Goal: Task Accomplishment & Management: Manage account settings

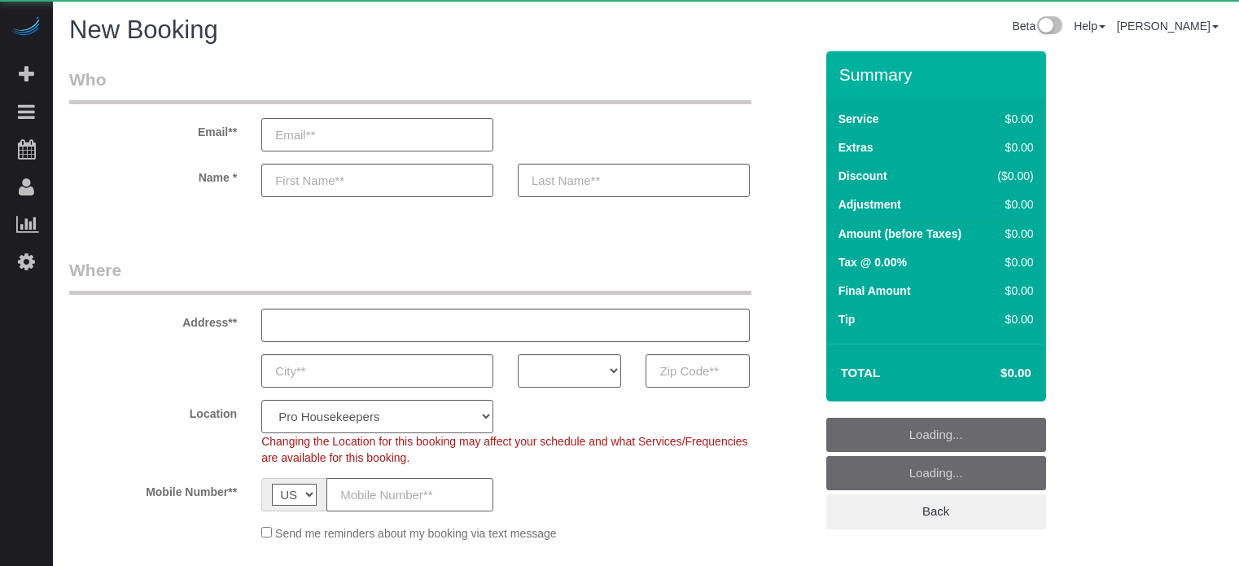
select select "number:9"
select select "object:1181"
select select "4"
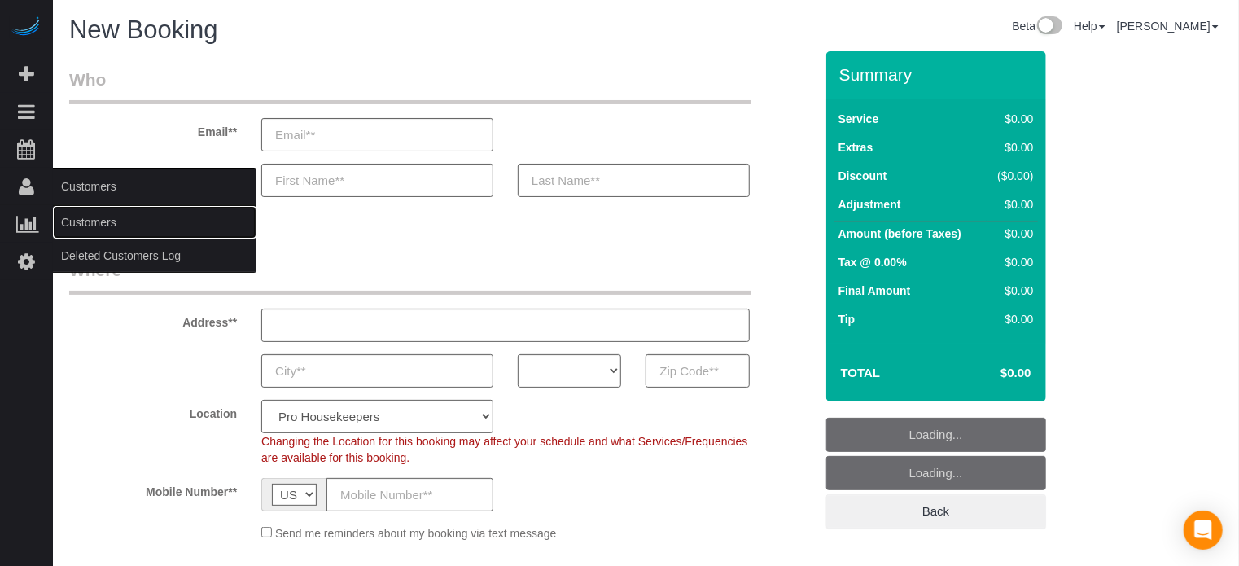
click at [94, 225] on link "Customers" at bounding box center [154, 222] width 203 height 33
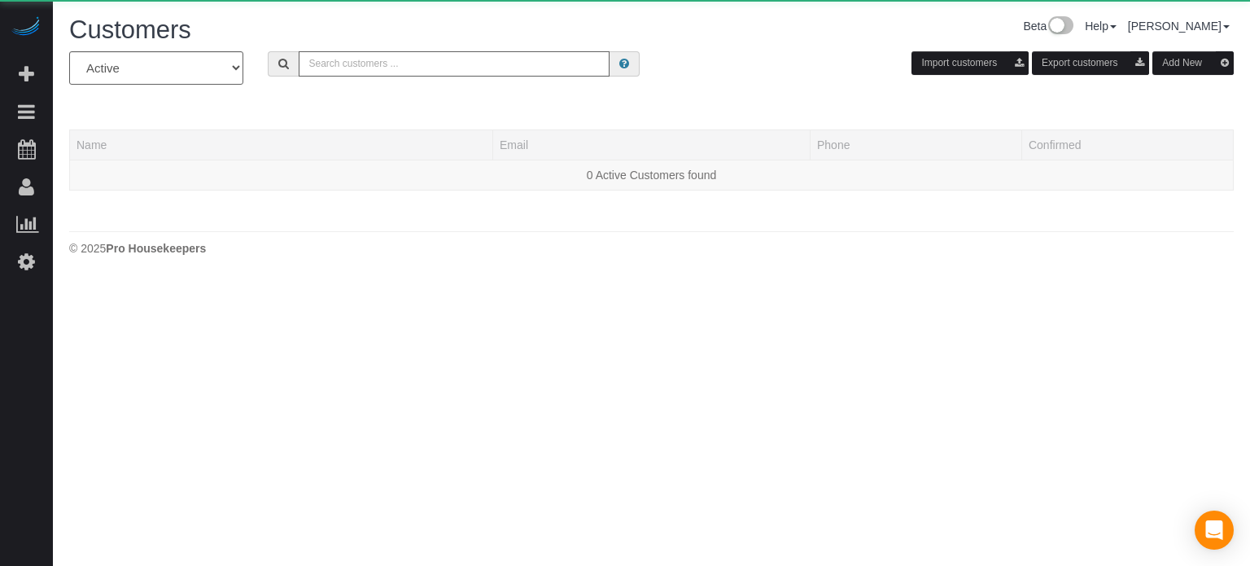
click at [355, 61] on input "text" at bounding box center [454, 63] width 311 height 25
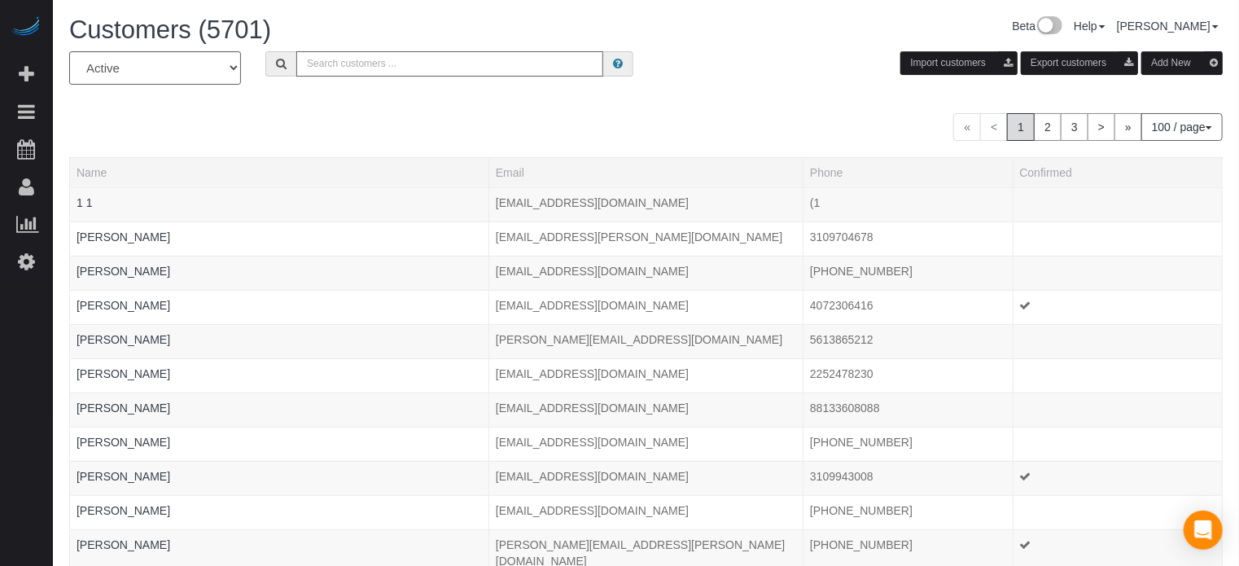
paste input "[EMAIL_ADDRESS][DOMAIN_NAME]"
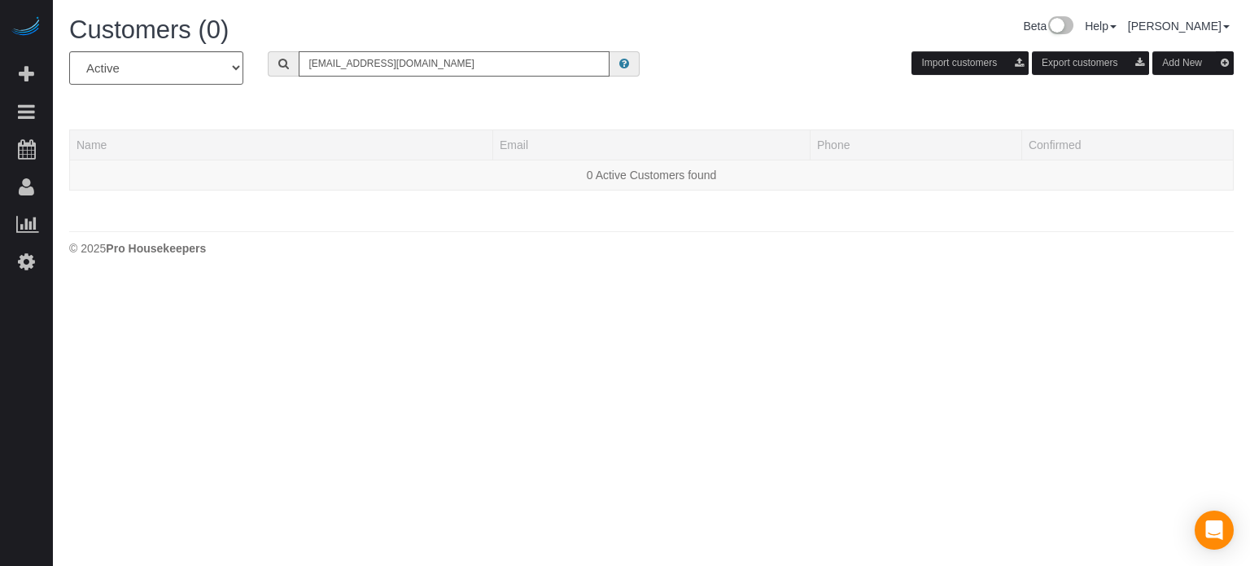
click at [472, 58] on input "[EMAIL_ADDRESS][DOMAIN_NAME]" at bounding box center [454, 63] width 311 height 25
paste input "danae.wyns"
click at [472, 58] on input "[EMAIL_ADDRESS][DOMAIN_NAME]" at bounding box center [454, 63] width 311 height 25
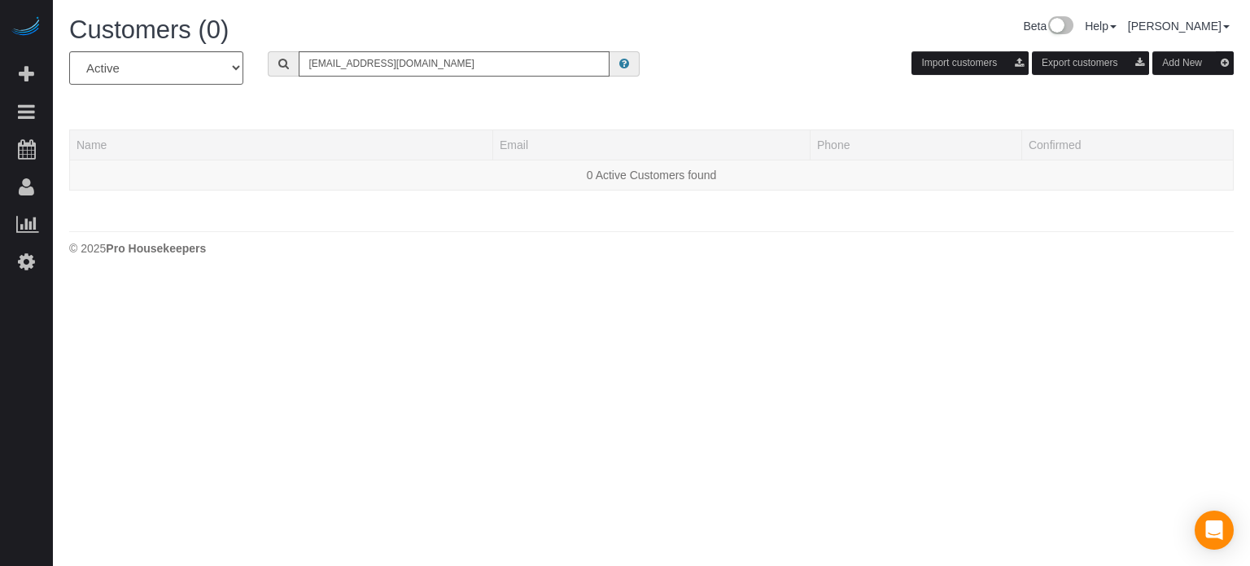
click at [472, 269] on div "Customers (0) Beta Help Help Docs Take a Tour Contact Support [PERSON_NAME] My …" at bounding box center [651, 140] width 1197 height 280
click at [464, 61] on input "[EMAIL_ADDRESS][DOMAIN_NAME]" at bounding box center [454, 63] width 311 height 25
paste input "[EMAIL_ADDRESS]"
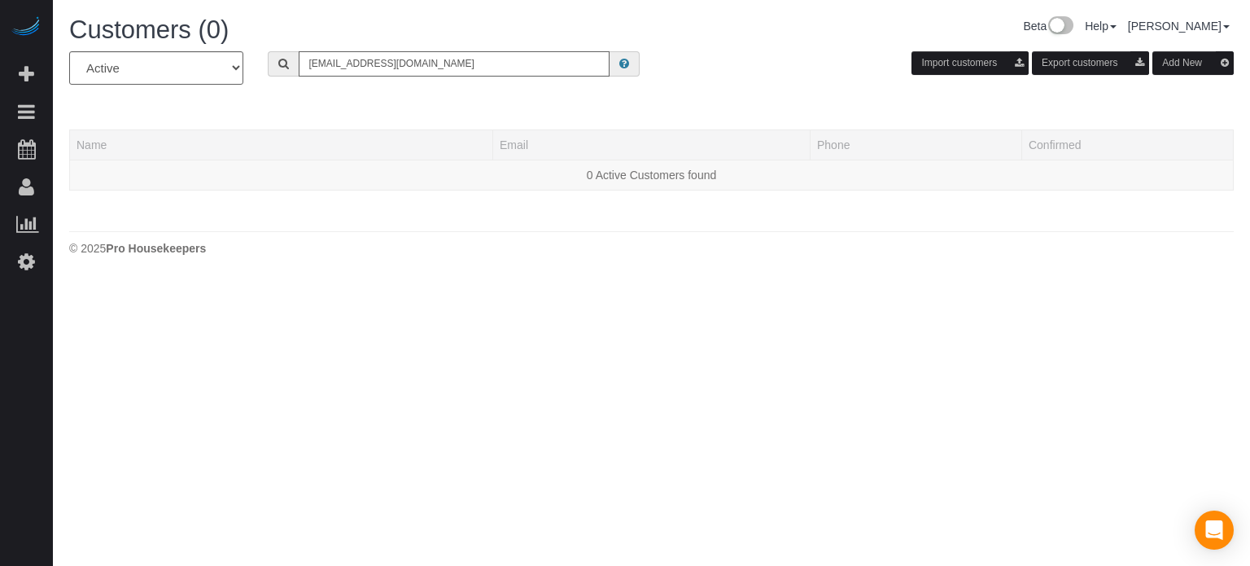
type input "[EMAIL_ADDRESS][DOMAIN_NAME]"
